Goal: Task Accomplishment & Management: Use online tool/utility

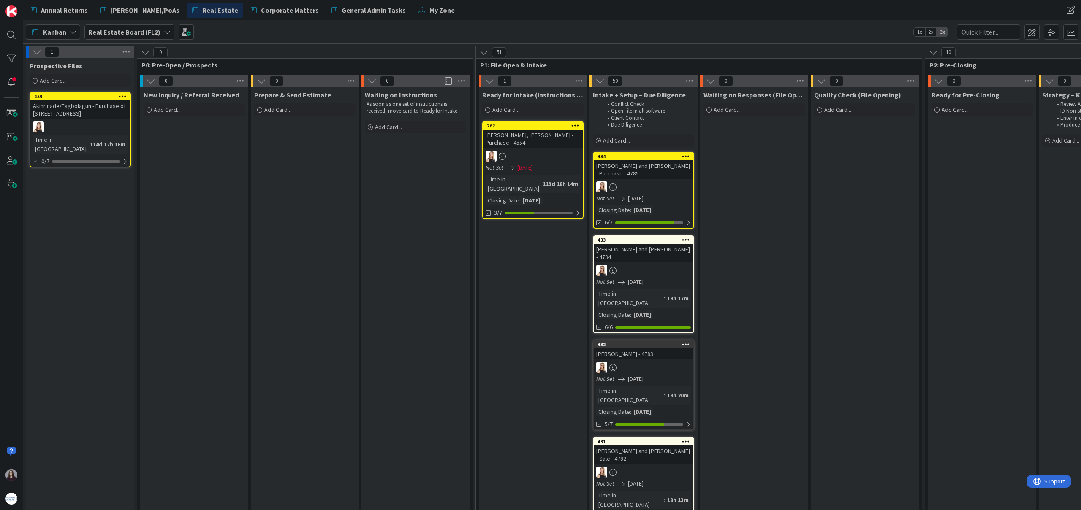
scroll to position [0, 2]
click at [513, 105] on div "Add Card..." at bounding box center [531, 109] width 101 height 13
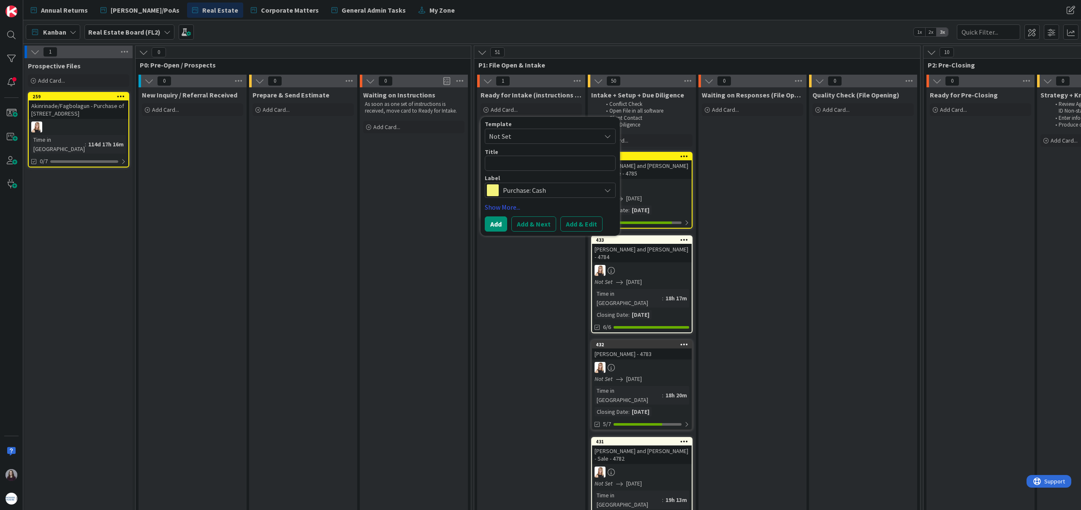
click at [541, 137] on span "Not Set" at bounding box center [542, 136] width 106 height 11
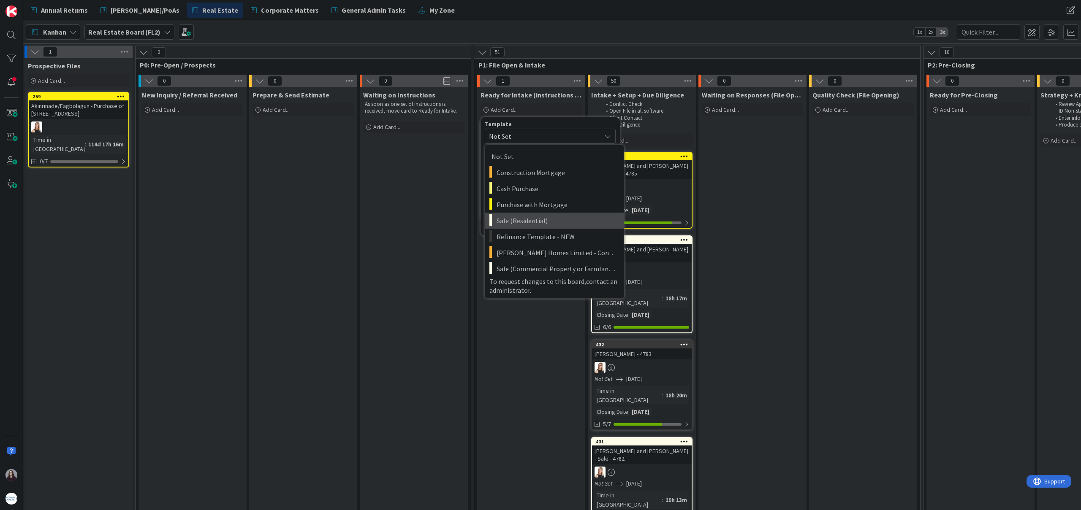
click at [544, 220] on span "Sale (Residential)" at bounding box center [557, 220] width 121 height 11
type textarea "x"
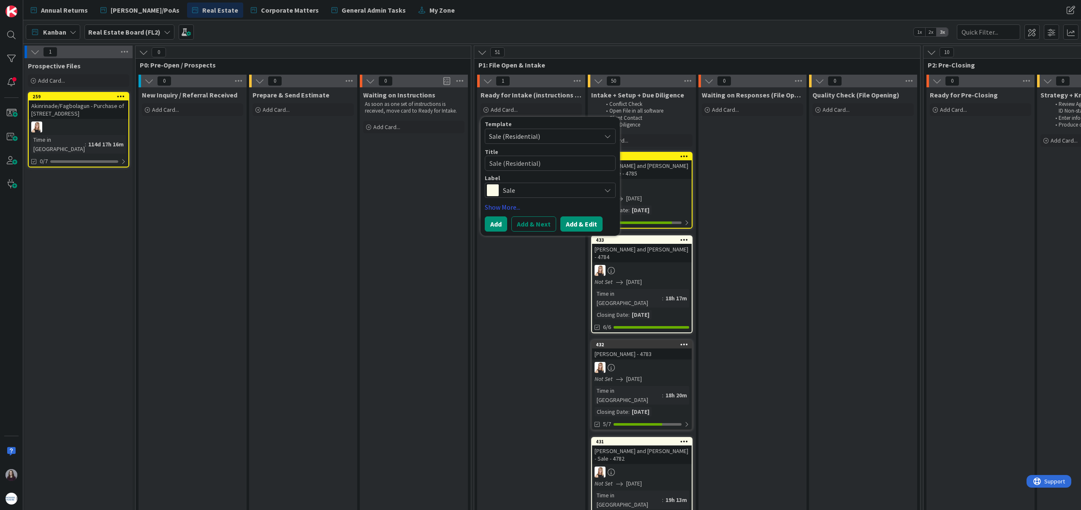
click at [579, 221] on button "Add & Edit" at bounding box center [581, 224] width 42 height 15
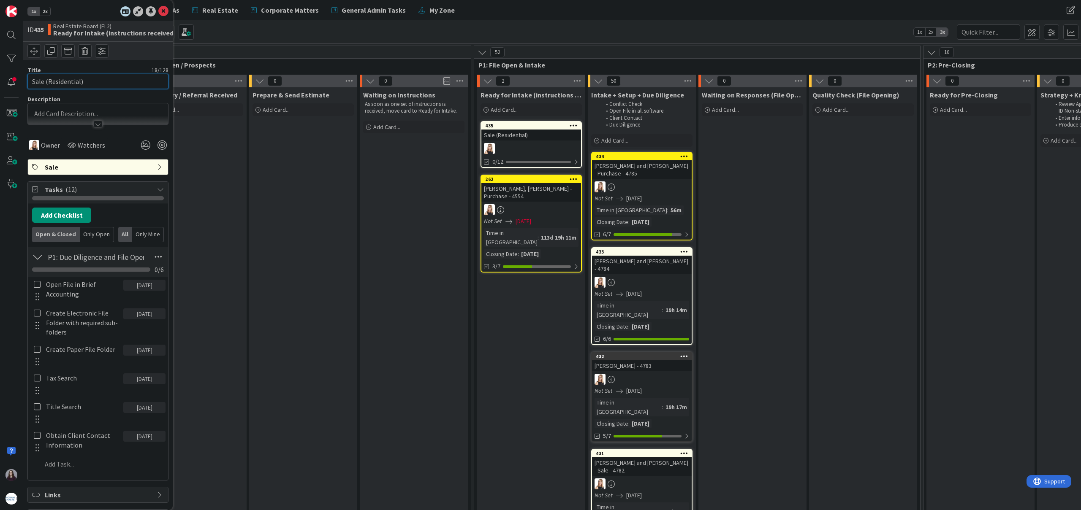
drag, startPoint x: 104, startPoint y: 81, endPoint x: 20, endPoint y: 79, distance: 84.5
click at [20, 79] on div "1x 2x ID 435 Real Estate Board (FL2) Ready for Intake (instructions received) T…" at bounding box center [11, 255] width 23 height 510
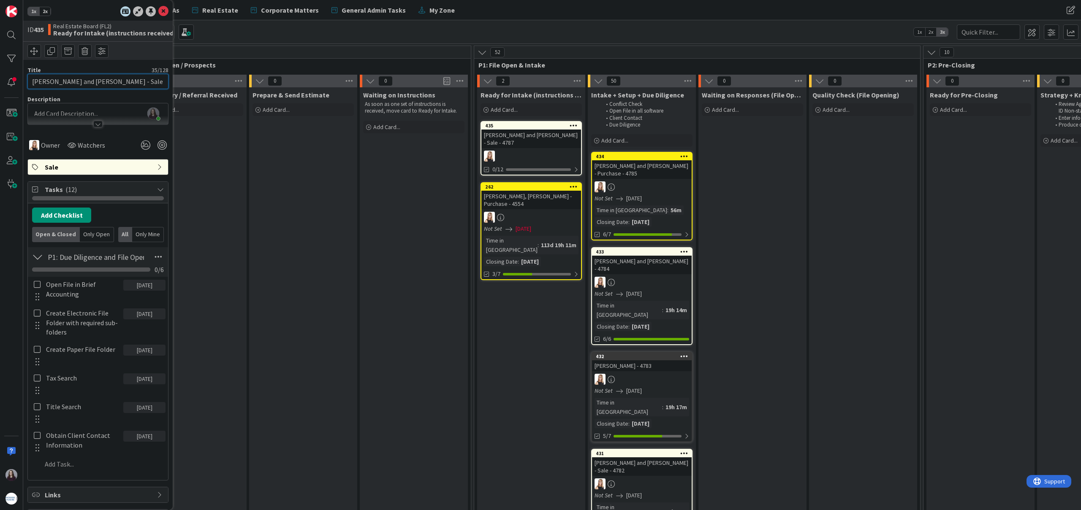
type input "[PERSON_NAME] and [PERSON_NAME] - Sale - 4787"
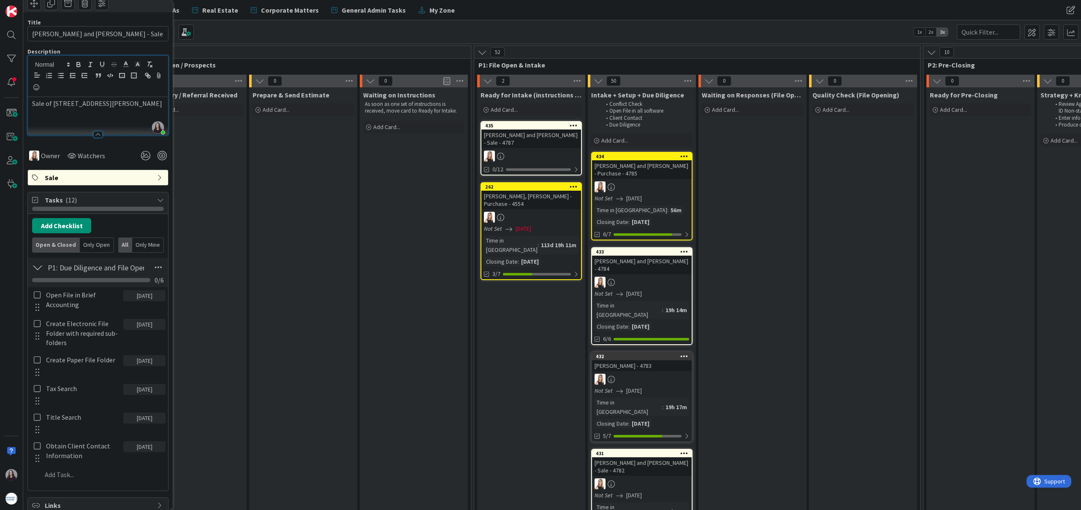
scroll to position [55, 0]
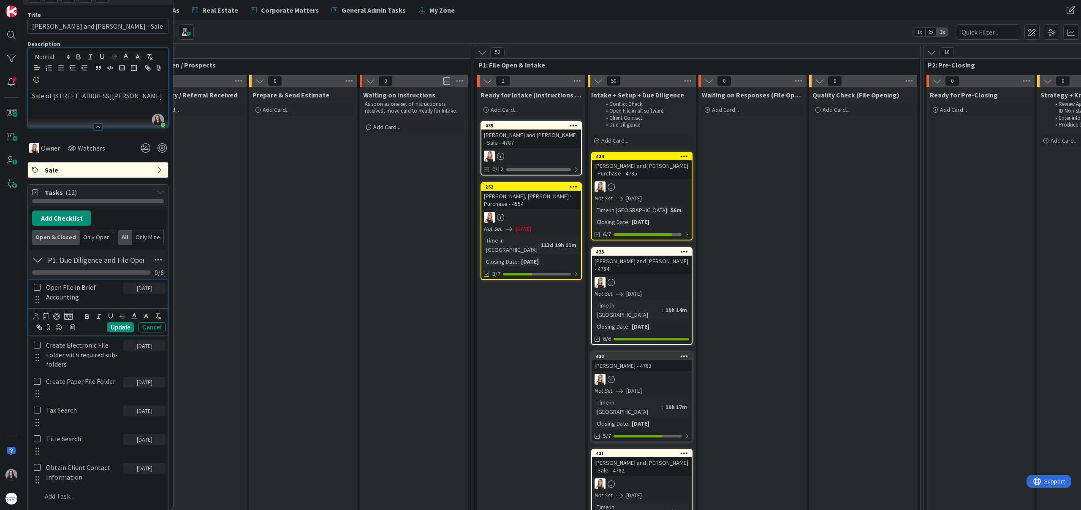
click at [36, 291] on icon at bounding box center [37, 288] width 7 height 8
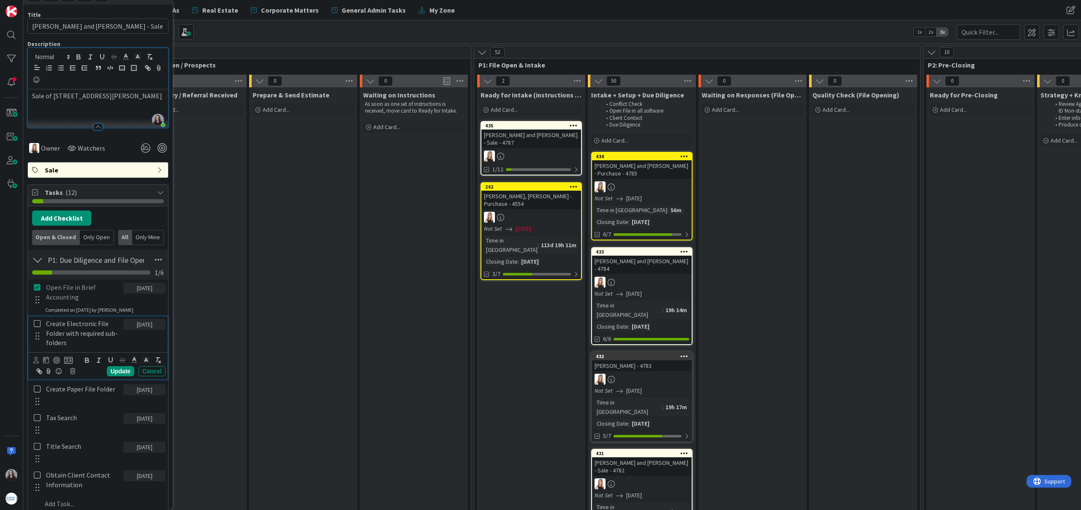
click at [35, 322] on icon at bounding box center [37, 324] width 7 height 8
click at [36, 367] on icon at bounding box center [37, 368] width 7 height 8
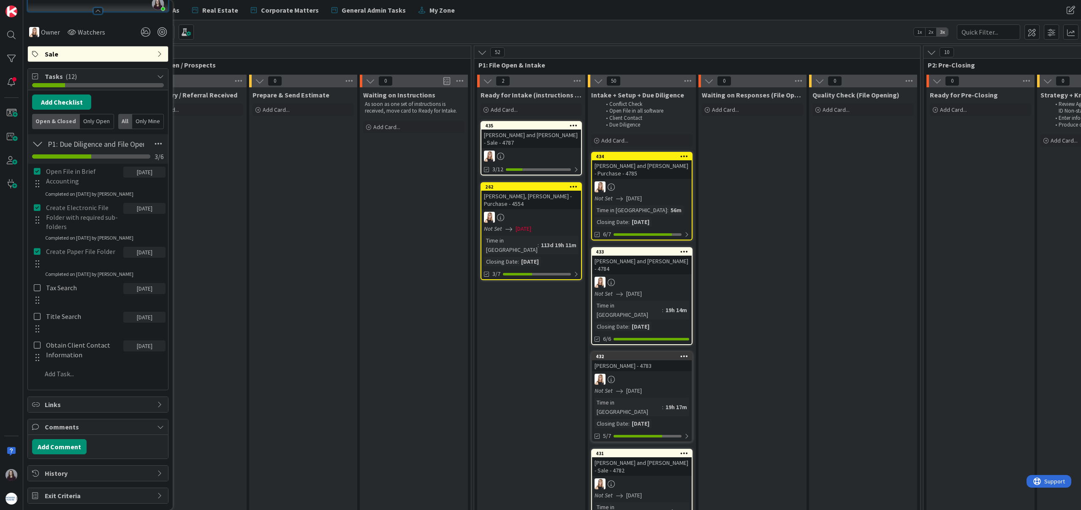
scroll to position [184, 0]
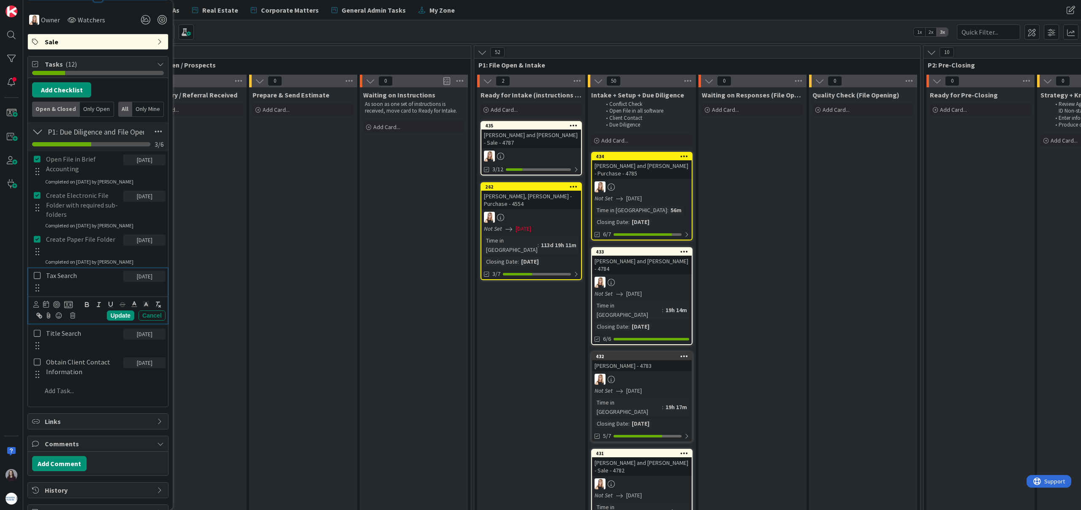
click at [40, 277] on icon at bounding box center [37, 276] width 7 height 8
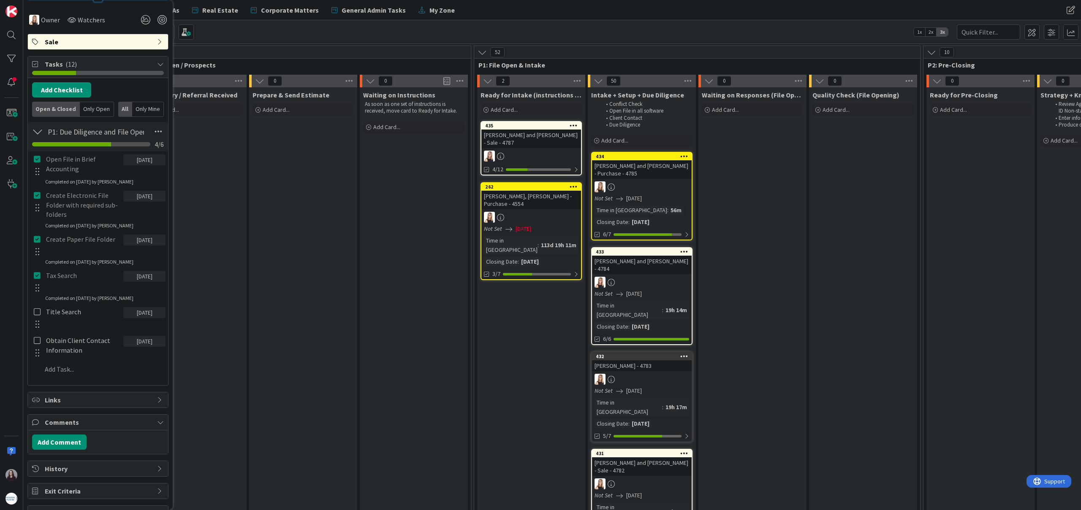
click at [37, 317] on div at bounding box center [37, 318] width 11 height 26
click at [38, 314] on icon at bounding box center [37, 312] width 7 height 8
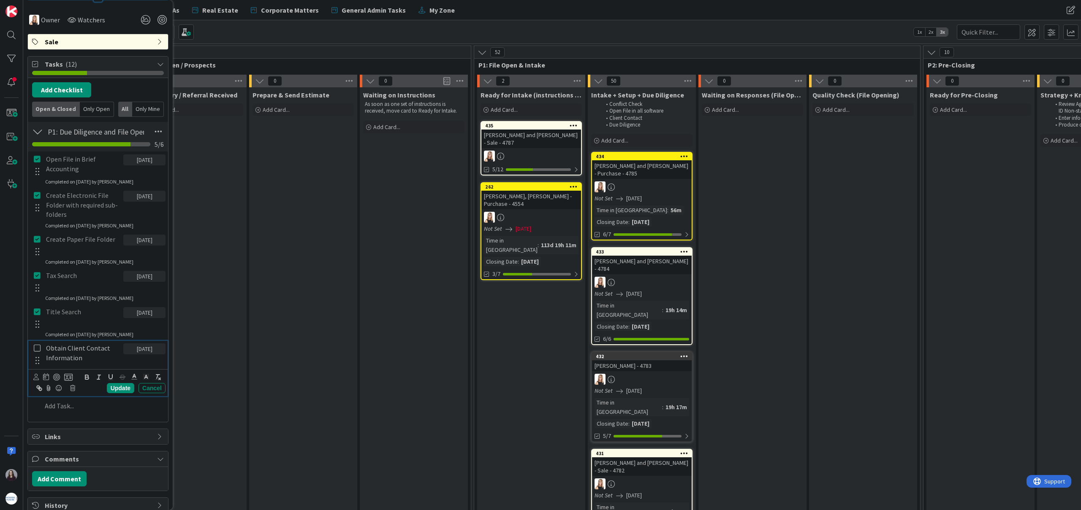
click at [38, 350] on icon at bounding box center [37, 349] width 7 height 8
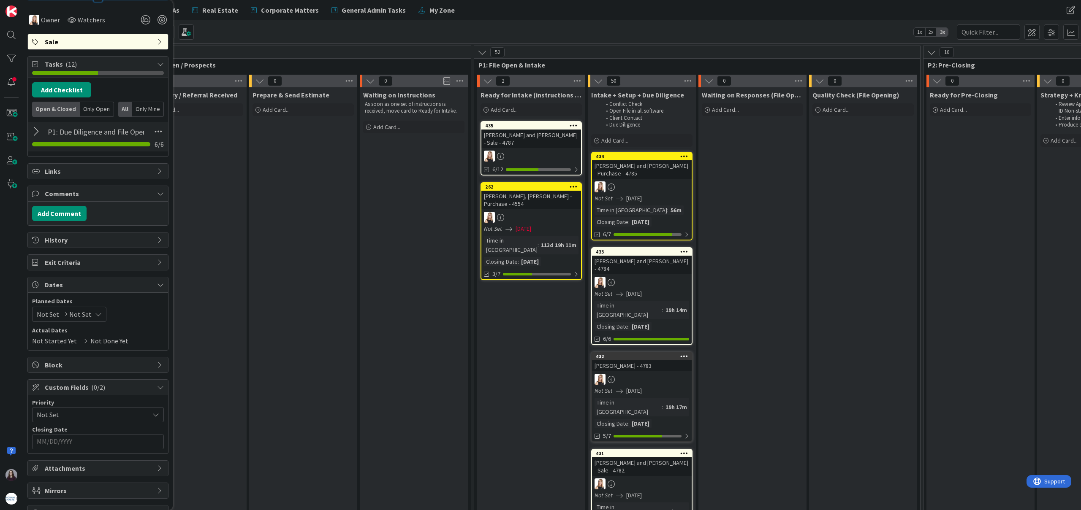
scroll to position [201, 0]
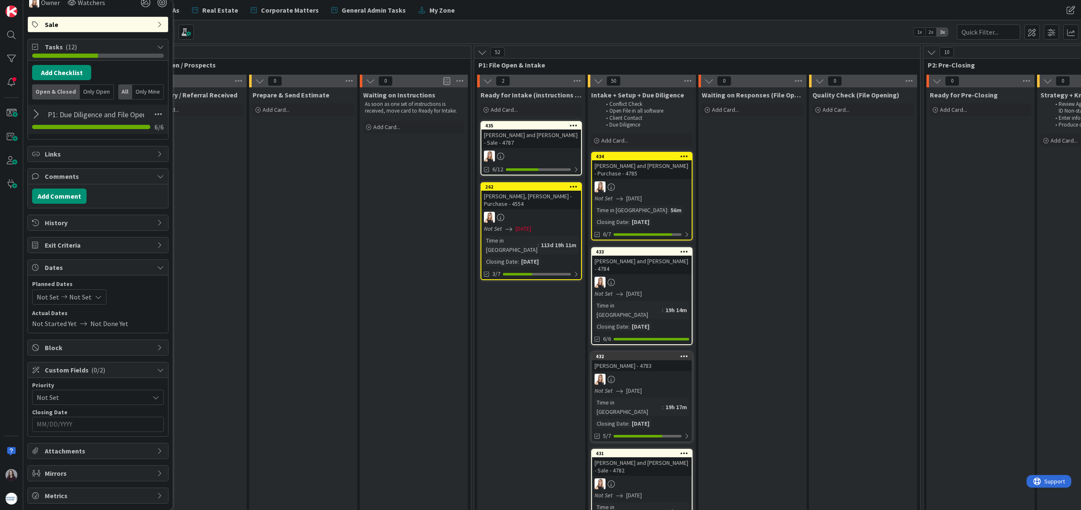
click at [89, 294] on div "Not Set Not Set" at bounding box center [69, 297] width 74 height 15
click at [150, 372] on td "11" at bounding box center [149, 371] width 16 height 16
type input "[DATE]"
click at [150, 372] on td "11" at bounding box center [149, 371] width 16 height 16
type input "[DATE]"
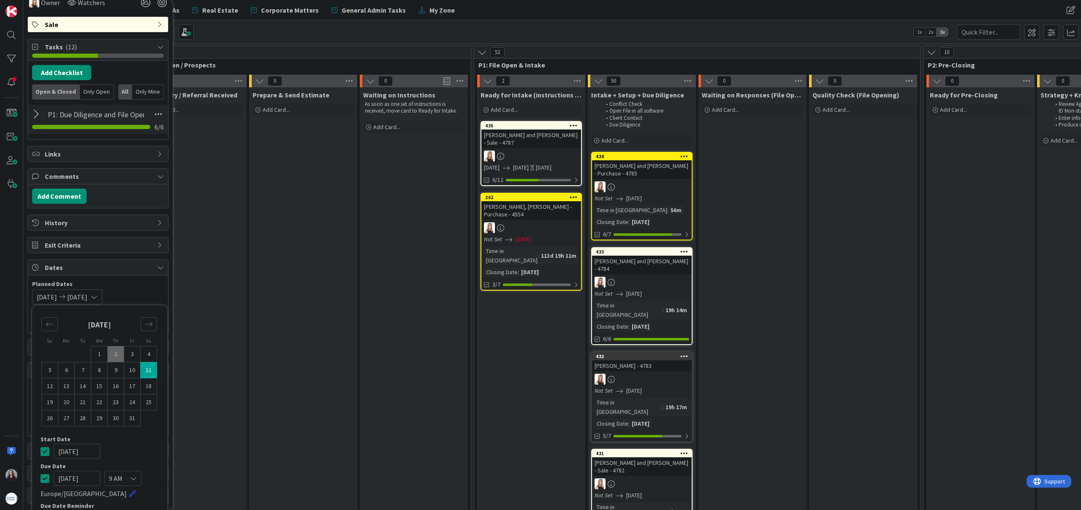
click at [46, 450] on icon at bounding box center [45, 452] width 9 height 10
click at [131, 290] on div "Not Set 10/11/2025 Su Mo Tu We Th Fr Sa September 2025 1 2 3 4 5 6 7 8 9 10 11 …" at bounding box center [98, 297] width 132 height 15
click at [90, 424] on input "MM/DD/YYYY" at bounding box center [98, 425] width 122 height 14
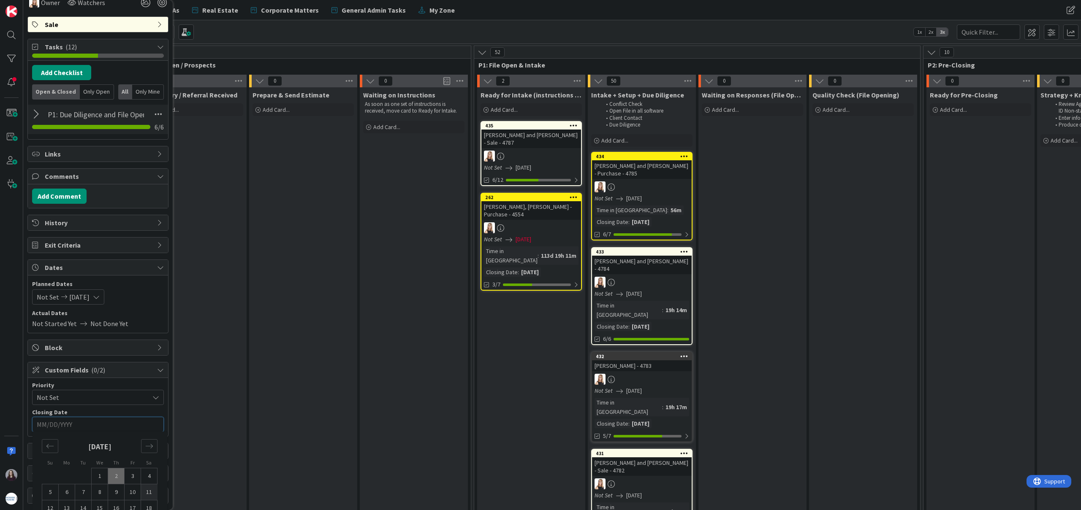
click at [153, 496] on td "11" at bounding box center [149, 493] width 16 height 16
type input "[DATE]"
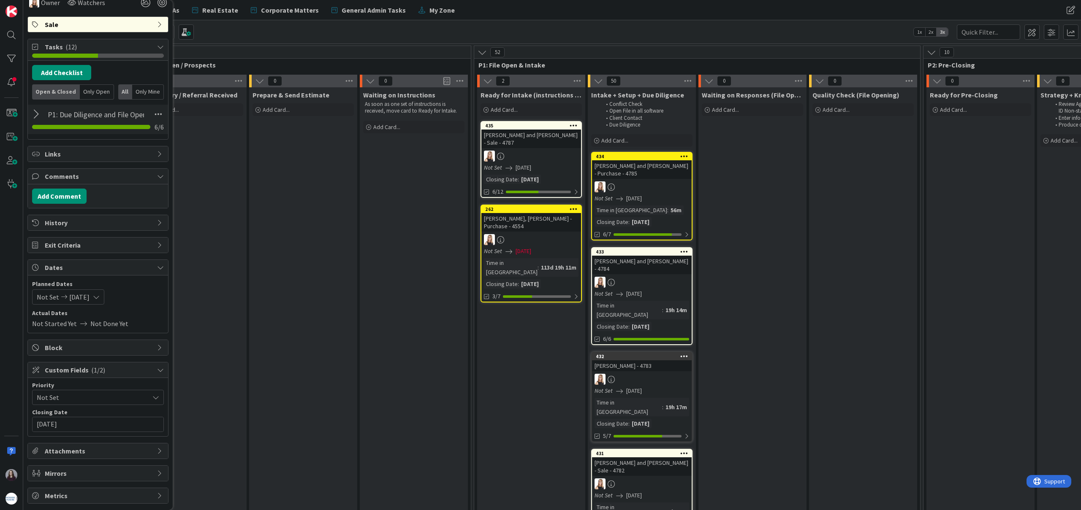
scroll to position [0, 0]
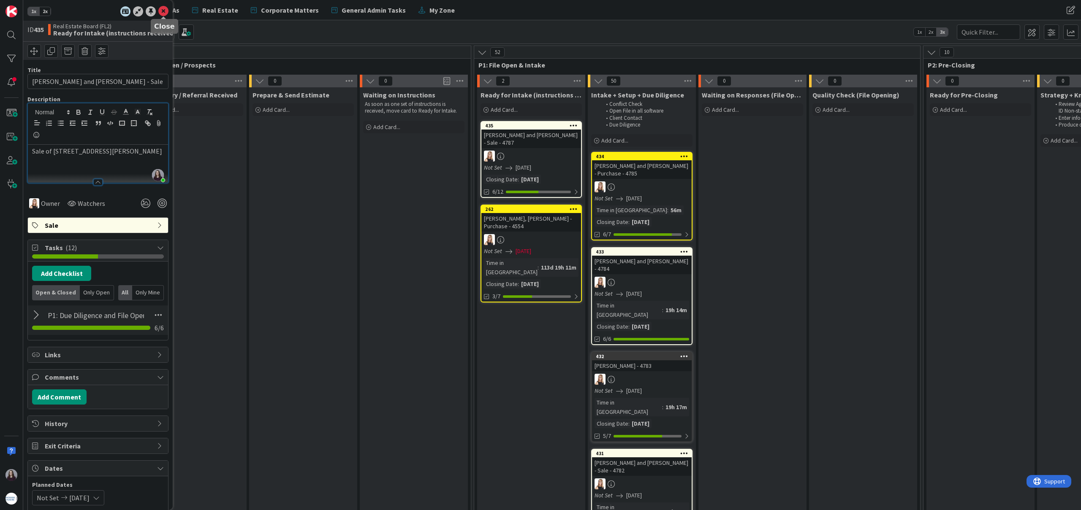
click at [164, 13] on icon at bounding box center [163, 11] width 10 height 10
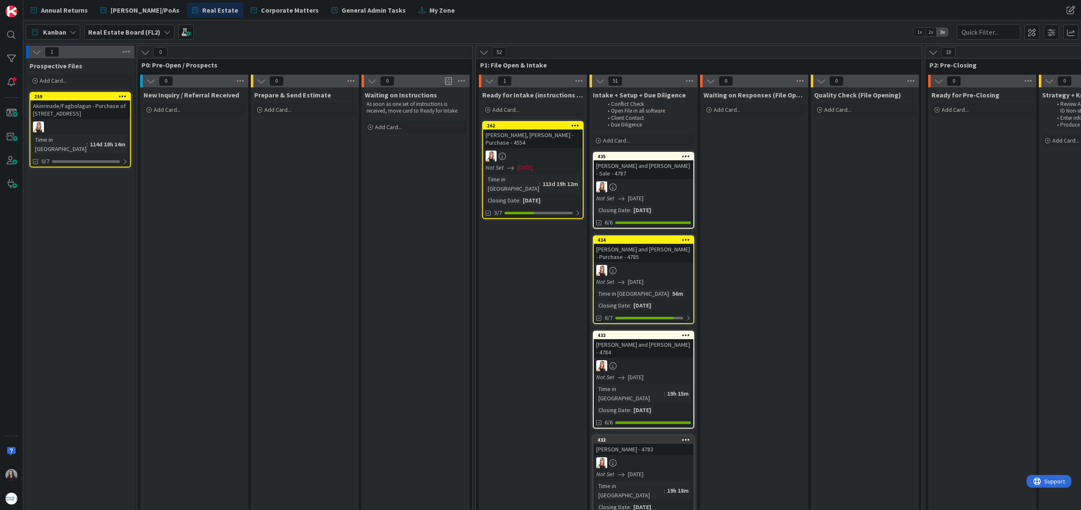
click at [513, 13] on div "Annual Returns [PERSON_NAME]/PoAs Real Estate Corporate Matters General Admin T…" at bounding box center [392, 10] width 732 height 15
